Goal: Check status

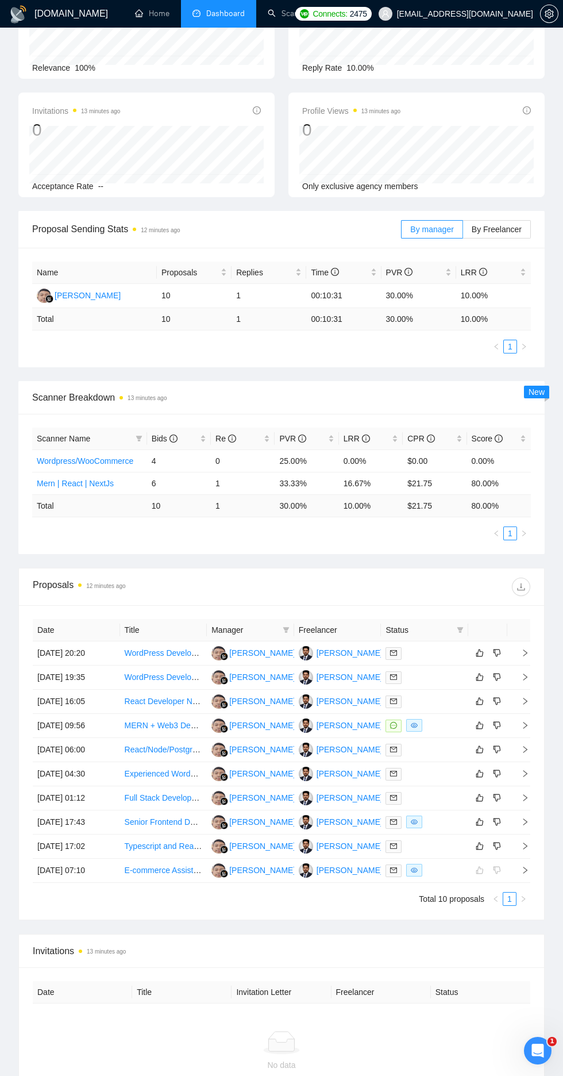
scroll to position [180, 0]
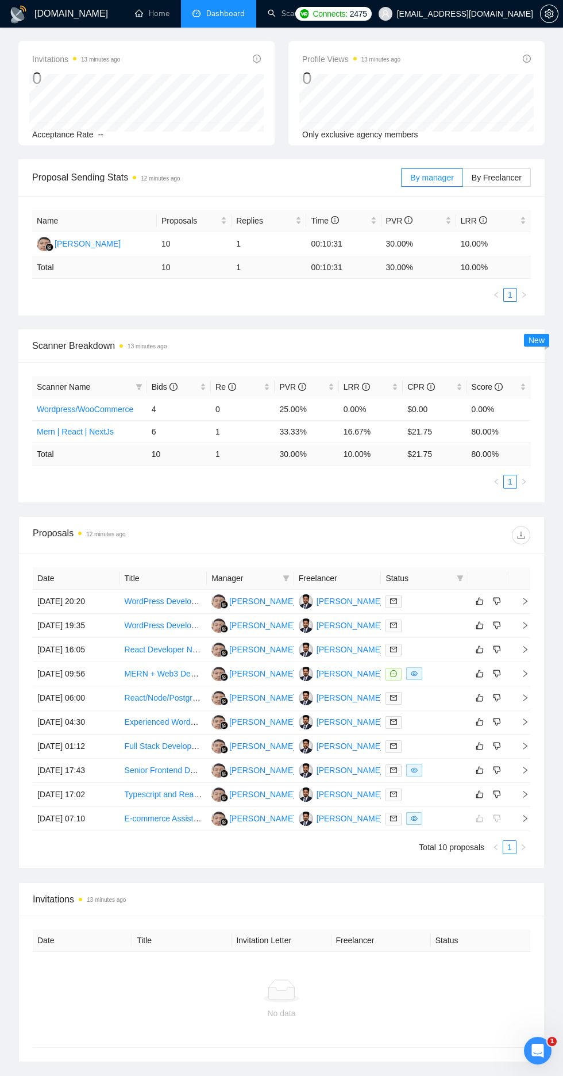
click at [63, 770] on td "[DATE] 17:43" at bounding box center [76, 770] width 87 height 24
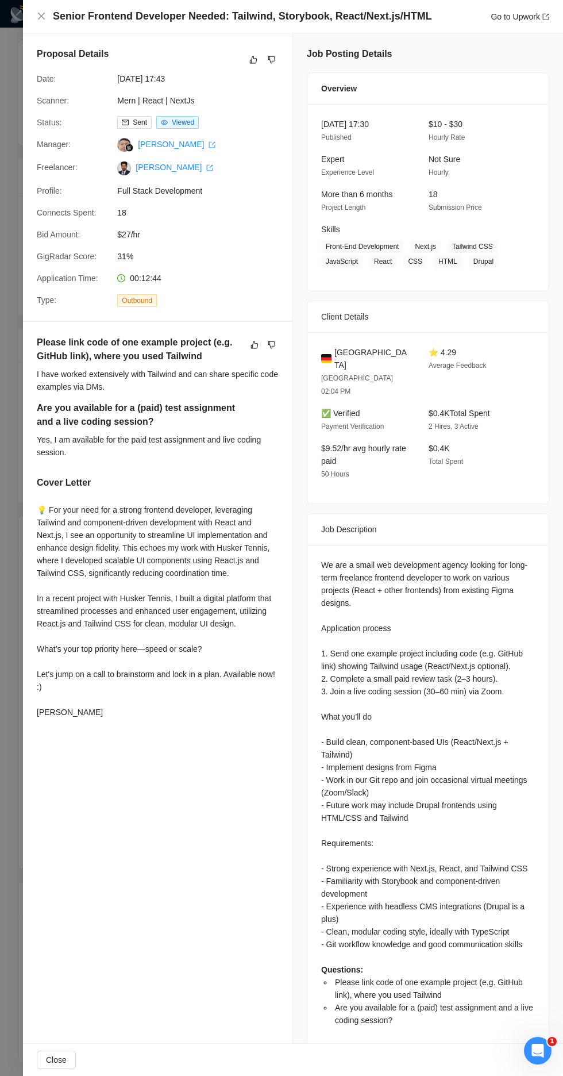
click at [25, 836] on div "Proposal Details Date: 05 Oct, 2025 17:43 Scanner: Mern | React | NextJs Status…" at bounding box center [158, 547] width 270 height 1029
click at [11, 831] on div at bounding box center [281, 538] width 563 height 1076
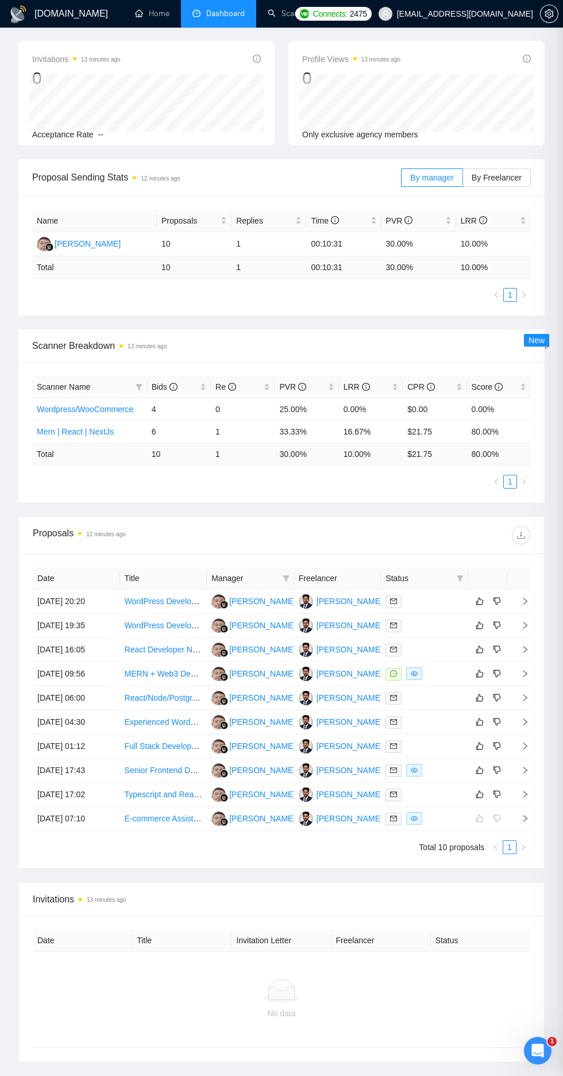
click at [22, 825] on div at bounding box center [281, 538] width 563 height 1076
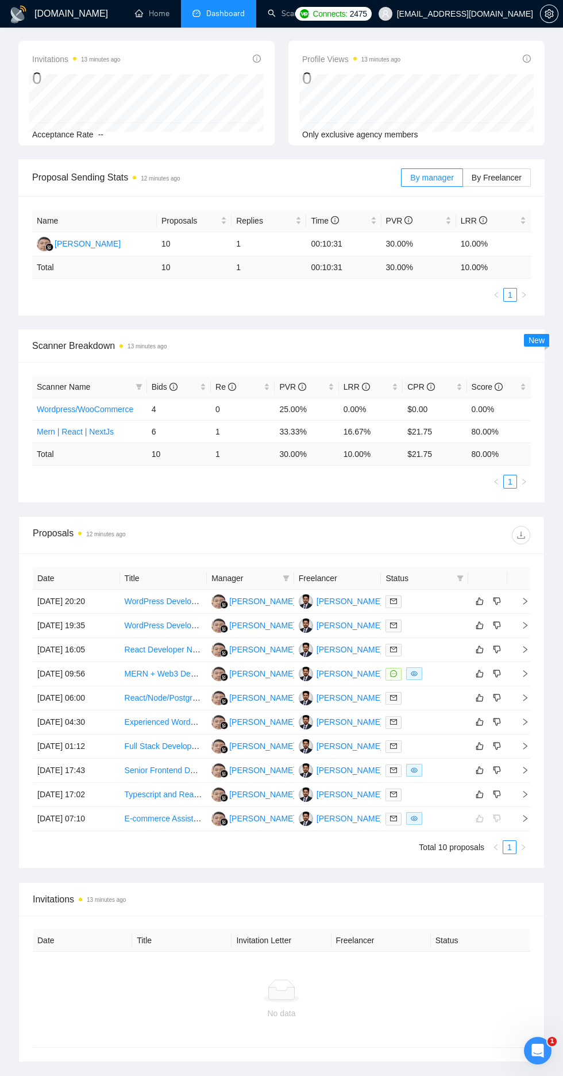
click at [70, 818] on td "[DATE] 07:10" at bounding box center [76, 819] width 87 height 24
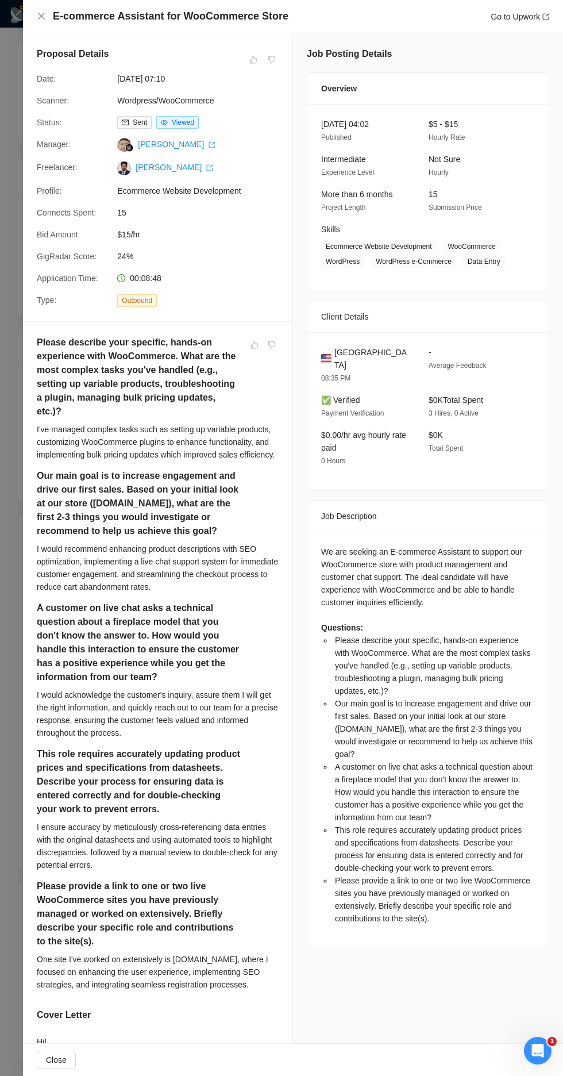
scroll to position [122, 0]
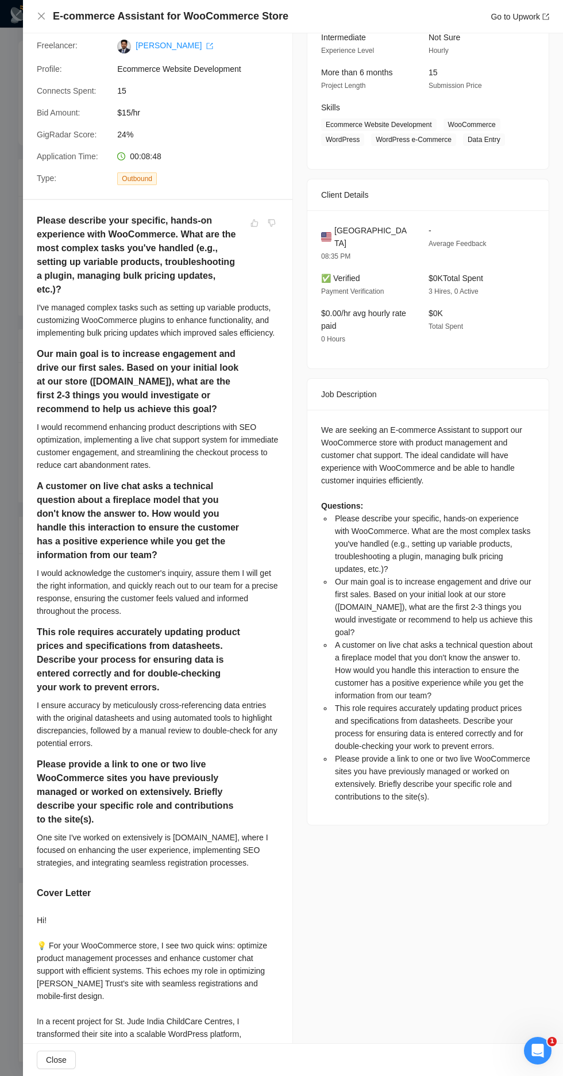
click at [40, 778] on h5 "Please provide a link to one or two live WooCommerce sites you have previously …" at bounding box center [140, 791] width 206 height 69
click at [25, 772] on div "Please describe your specific, hands-on experience with WooCommerce. What are t…" at bounding box center [157, 680] width 269 height 960
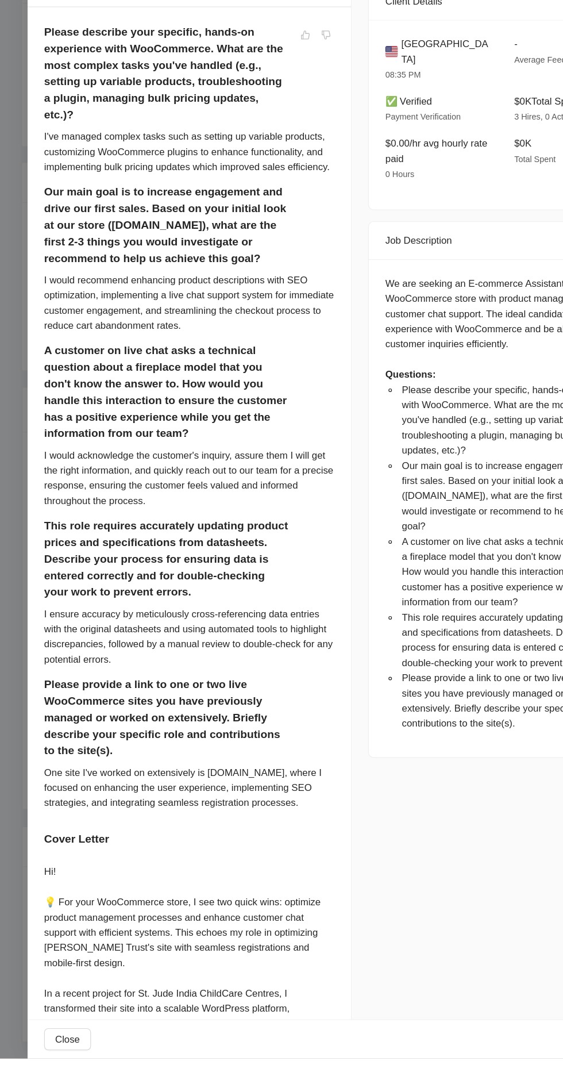
click at [18, 922] on div at bounding box center [281, 538] width 563 height 1076
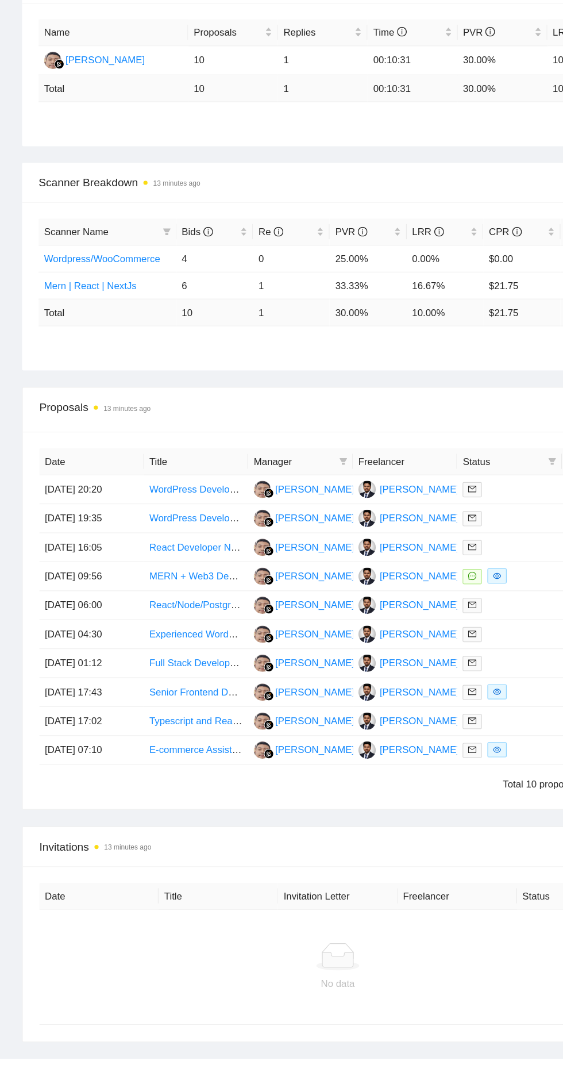
click at [26, 957] on div "Date Title Invitation Letter Freelancer Status No data" at bounding box center [281, 988] width 525 height 146
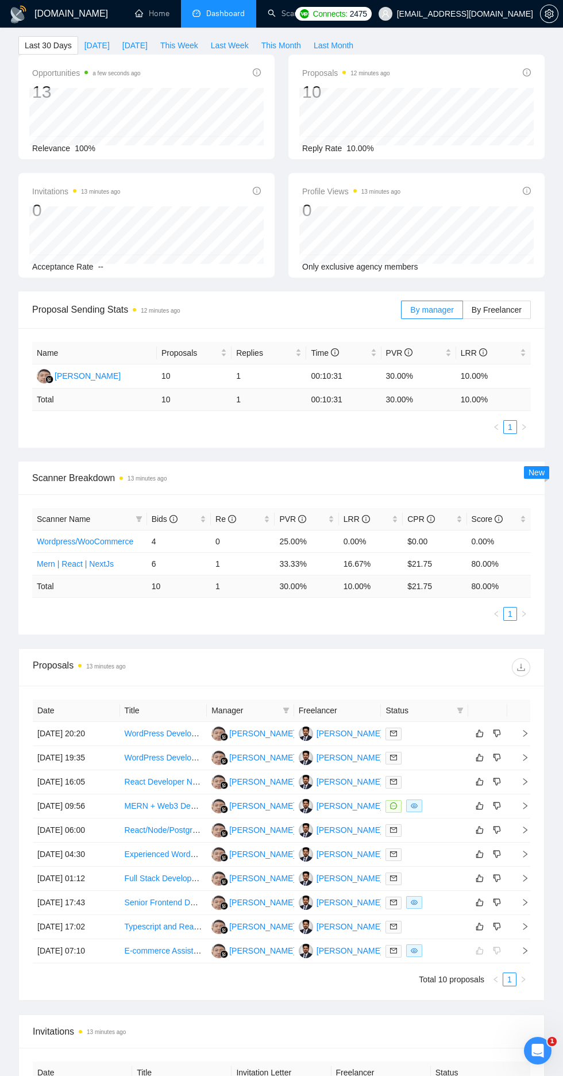
scroll to position [0, 0]
